Goal: Find specific page/section: Find specific page/section

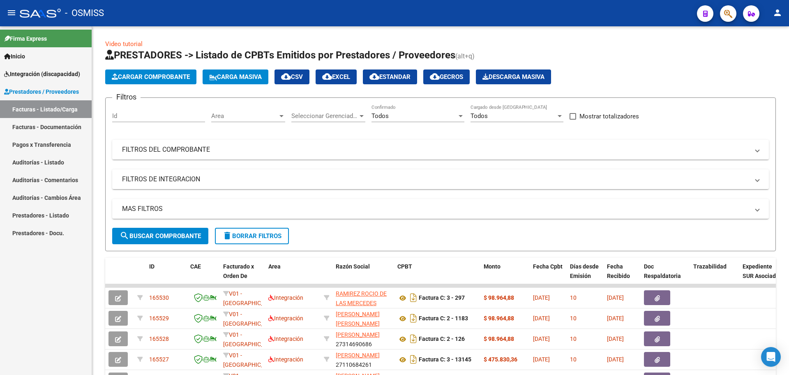
click at [30, 75] on span "Integración (discapacidad)" at bounding box center [42, 73] width 76 height 9
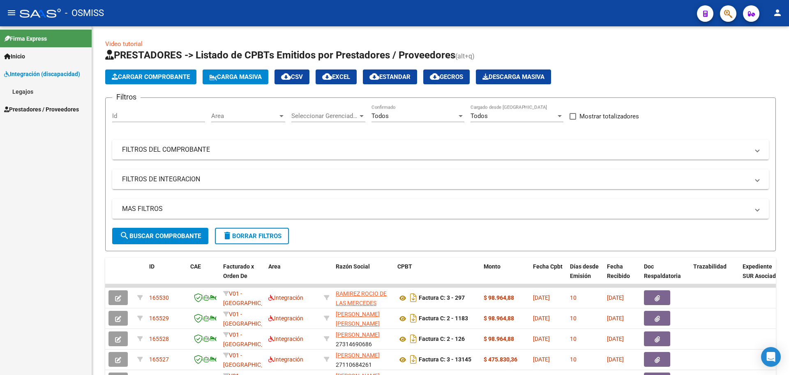
click at [28, 91] on link "Legajos" at bounding box center [46, 92] width 92 height 18
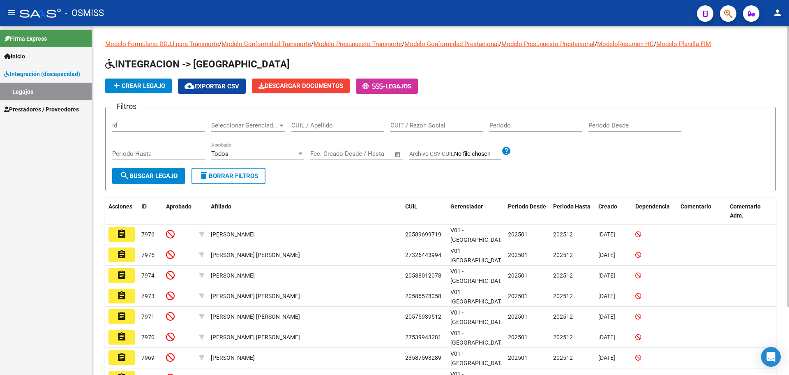
click at [311, 129] on div "CUIL / Apellido" at bounding box center [337, 123] width 93 height 18
type input "[PERSON_NAME]"
click at [168, 174] on span "search Buscar Legajo" at bounding box center [149, 175] width 58 height 7
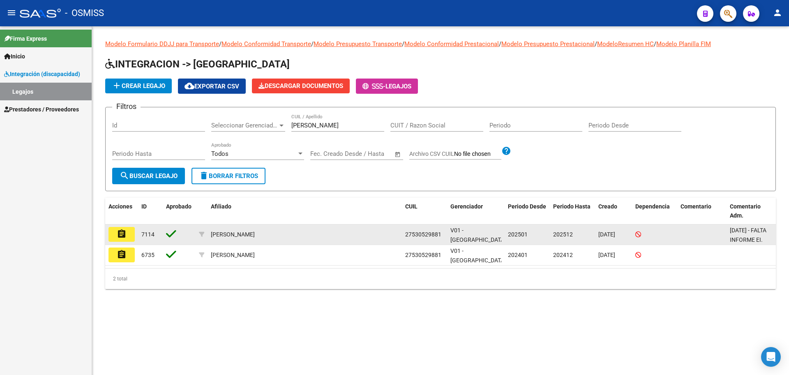
click at [116, 235] on button "assignment" at bounding box center [121, 234] width 26 height 15
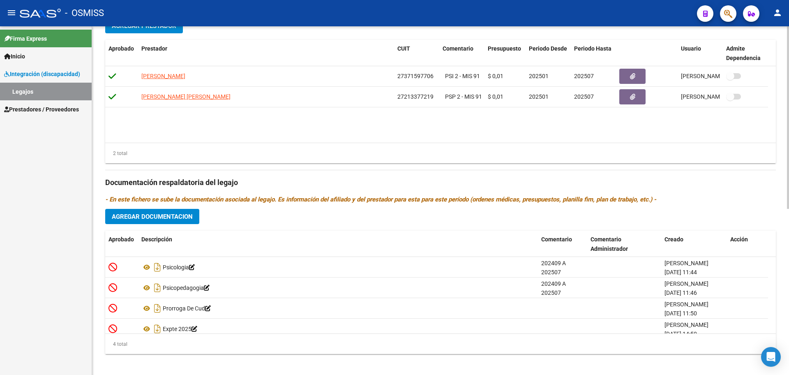
scroll to position [316, 0]
